Goal: Task Accomplishment & Management: Use online tool/utility

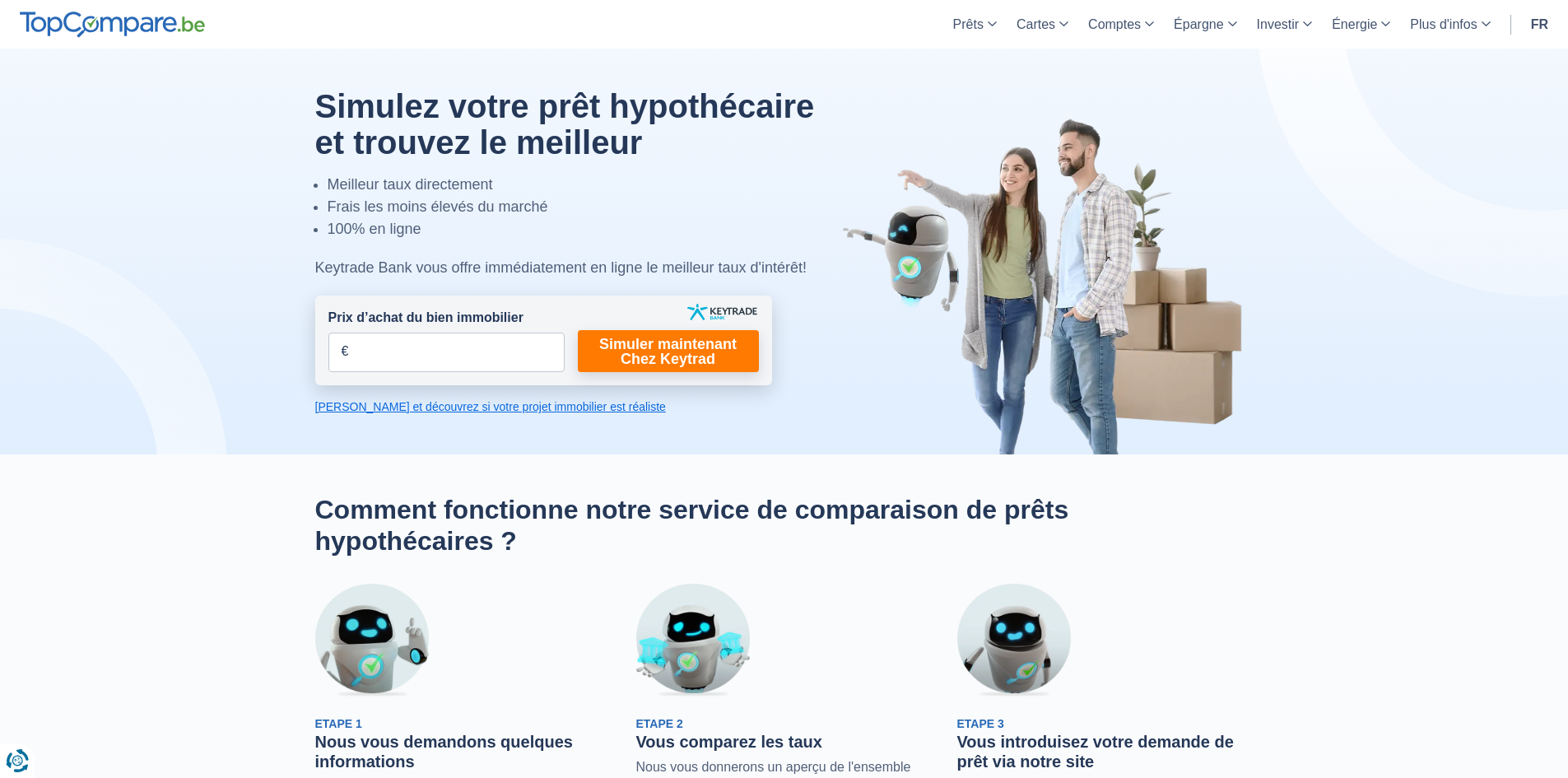
click at [523, 372] on form "Prix d’achat du bien immobilier € Champs requis Vous devez fournir une réponse …" at bounding box center [544, 340] width 457 height 90
click at [528, 368] on input "Prix d’achat du bien immobilier" at bounding box center [446, 353] width 236 height 40
drag, startPoint x: 528, startPoint y: 368, endPoint x: 31, endPoint y: 368, distance: 497.0
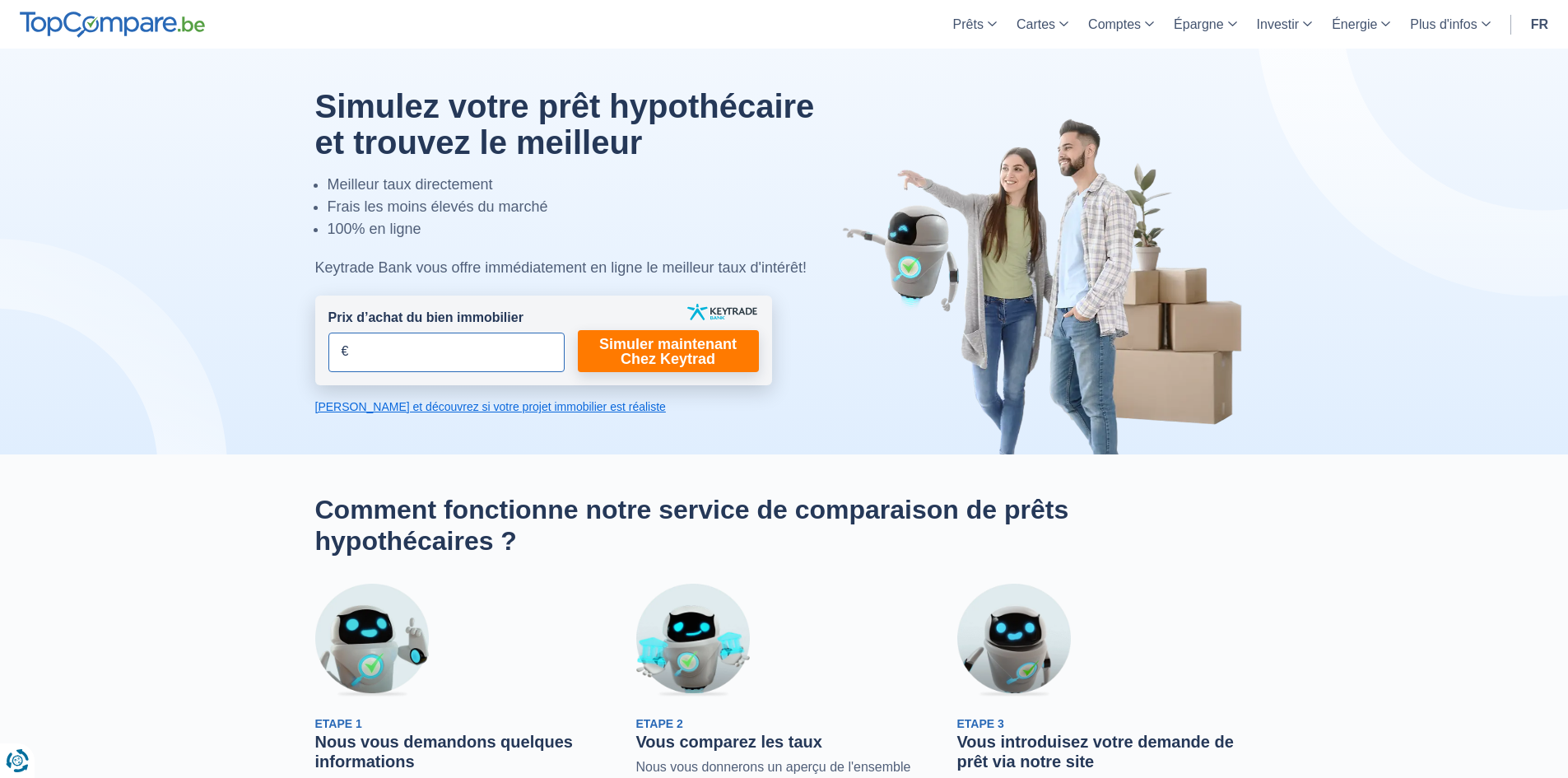
click at [303, 368] on div "Simulez votre prêt hypothécaire et trouvez le meilleur Meilleur taux directemen…" at bounding box center [784, 251] width 963 height 327
type input "200.000"
click at [542, 409] on link "Calculez et découvrez si votre projet immobilier est réaliste" at bounding box center [544, 406] width 457 height 16
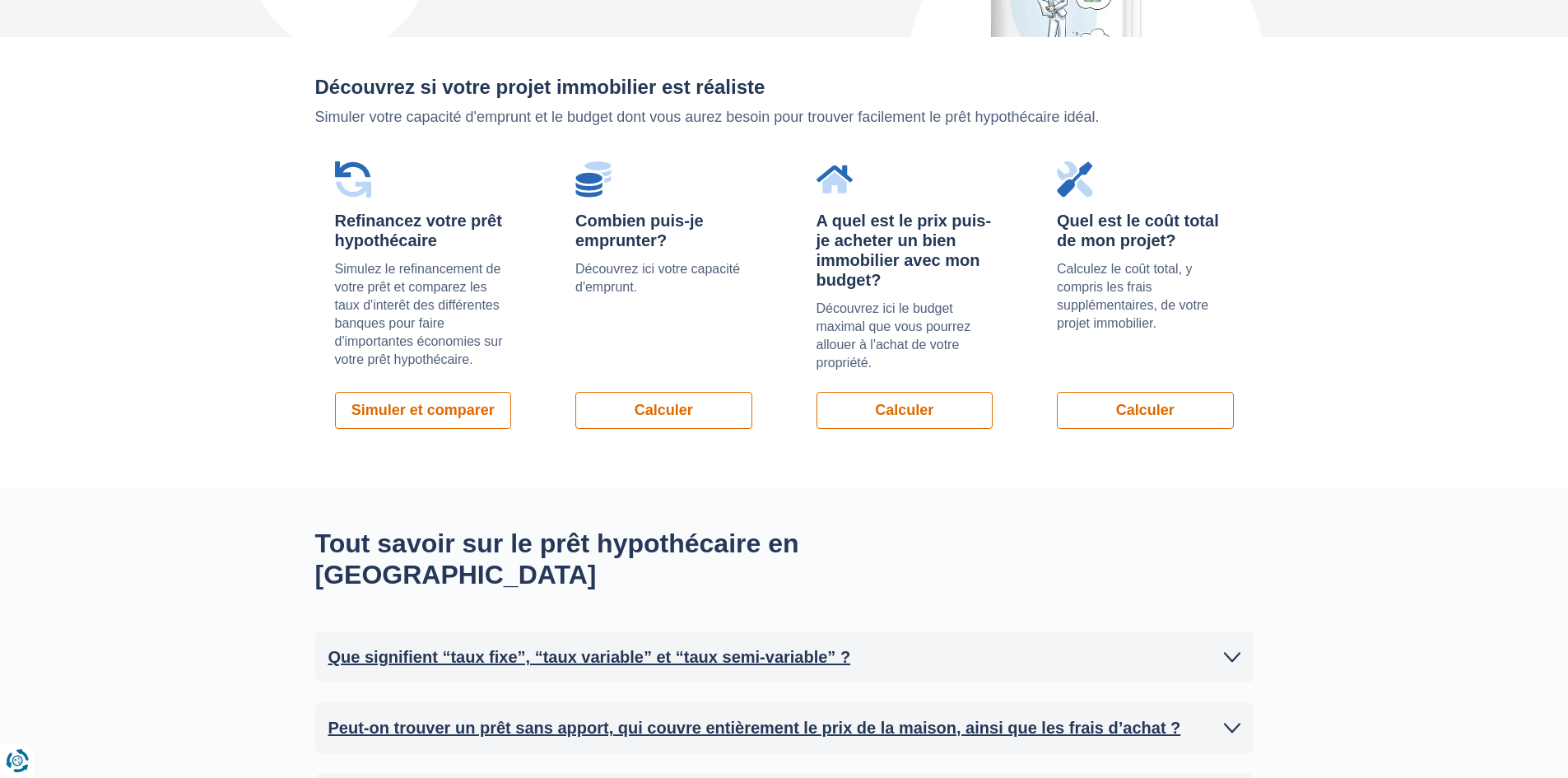
scroll to position [1167, 0]
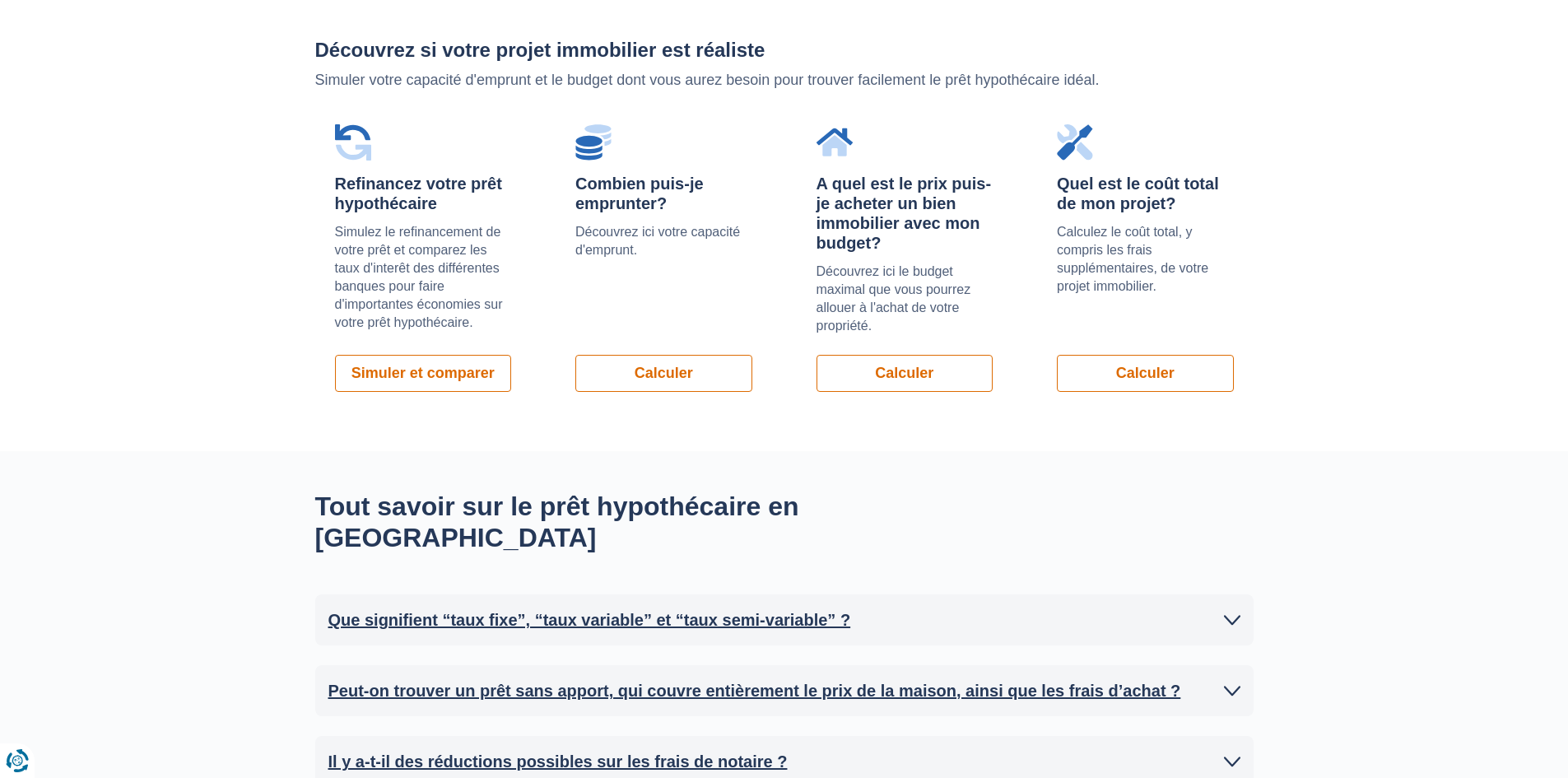
click at [1174, 353] on div "Quel est le coût total de mon projet? Calculez le coût total, y compris les fra…" at bounding box center [1144, 258] width 216 height 307
click at [1143, 373] on link "Calculer" at bounding box center [1144, 372] width 177 height 37
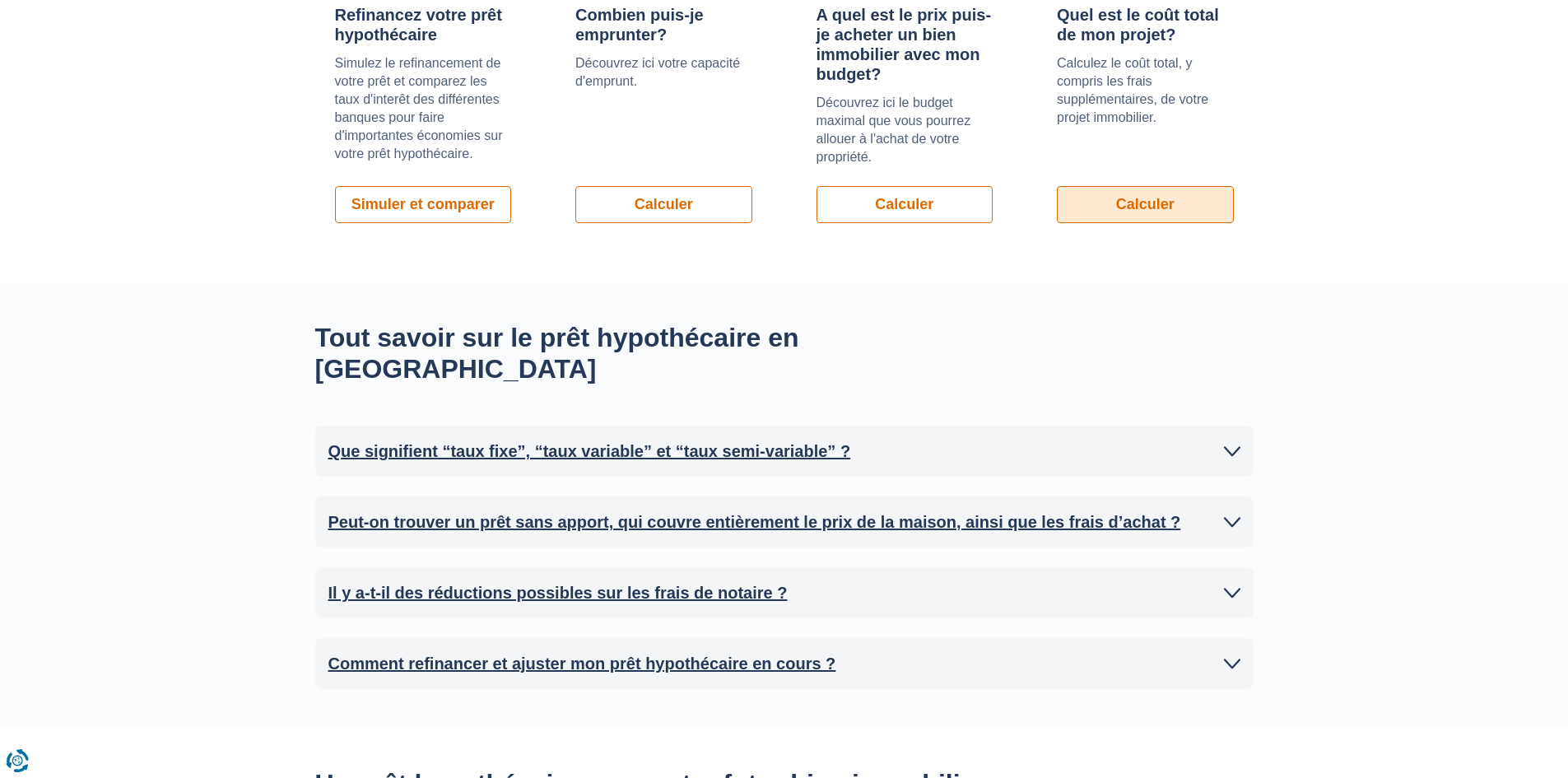
scroll to position [1579, 0]
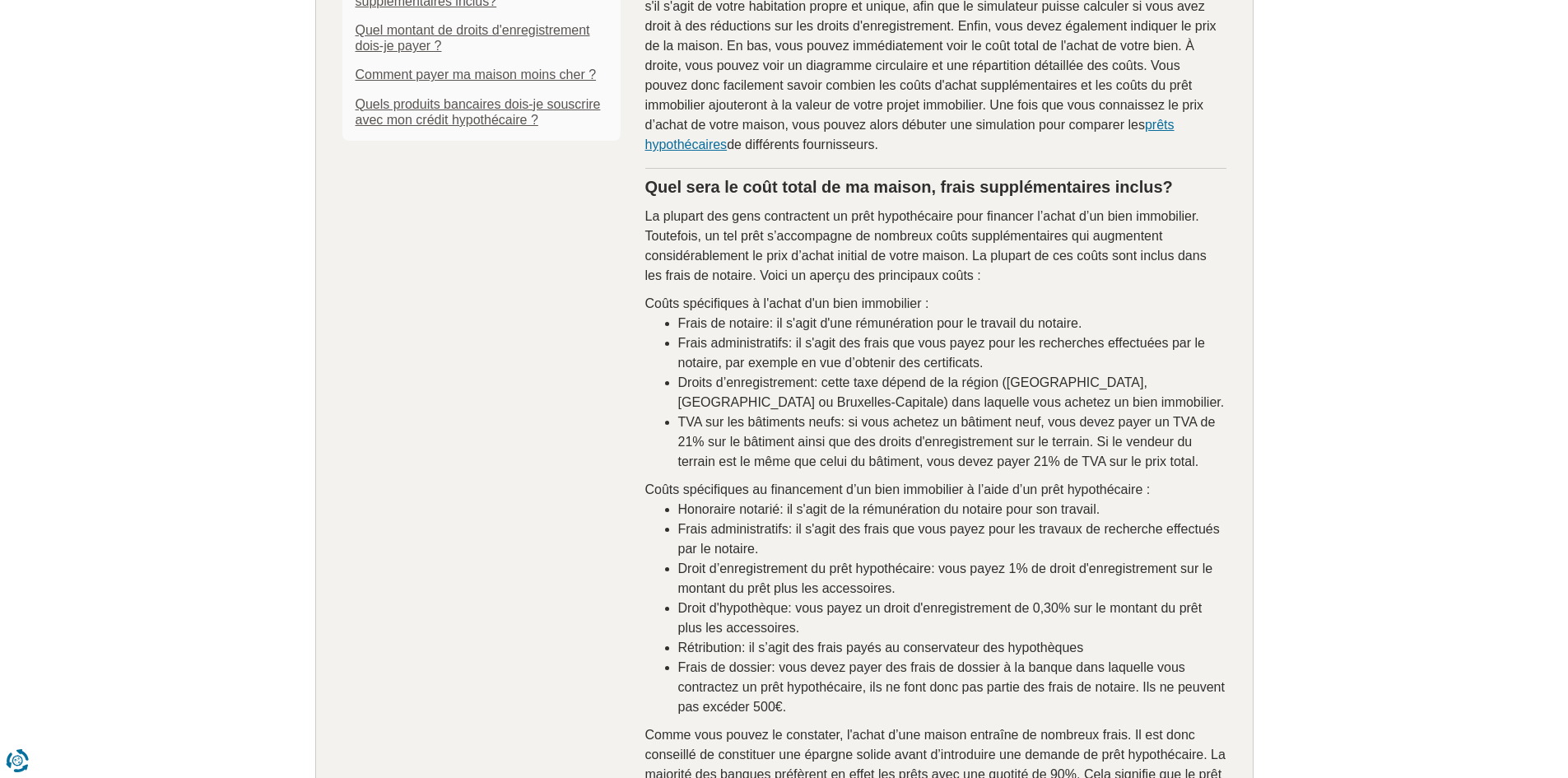
scroll to position [905, 0]
